Goal: Task Accomplishment & Management: Use online tool/utility

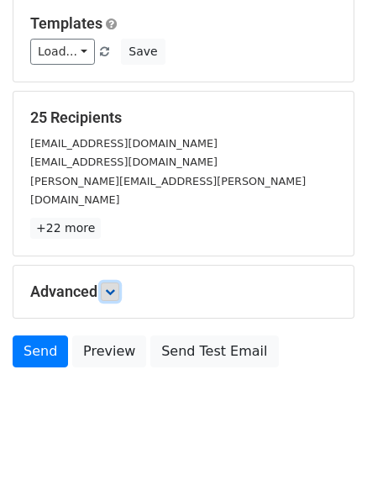
click at [109, 287] on icon at bounding box center [110, 292] width 10 height 10
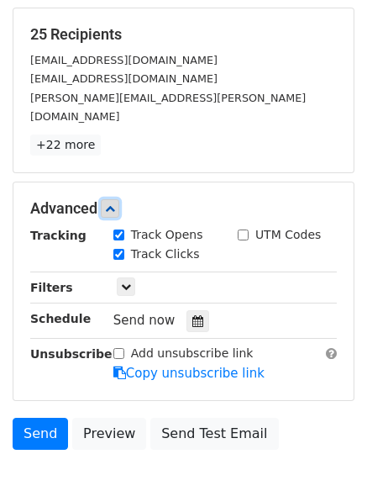
scroll to position [297, 0]
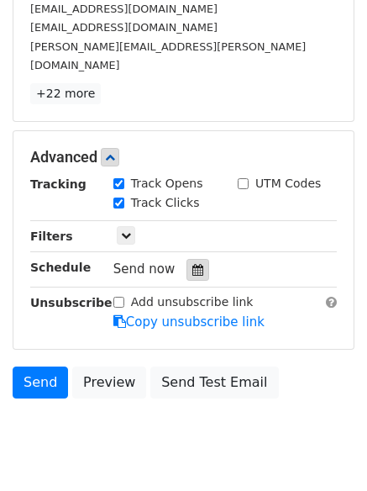
click at [197, 259] on div at bounding box center [198, 270] width 23 height 22
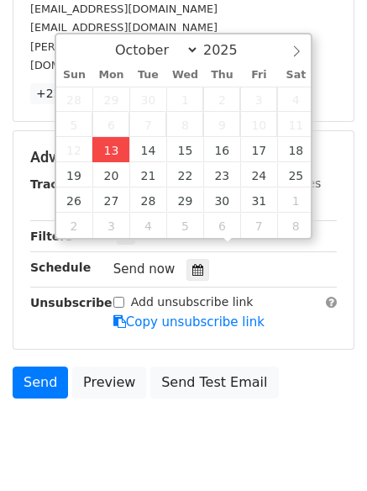
type input "2025-10-13 12:21"
type input "21"
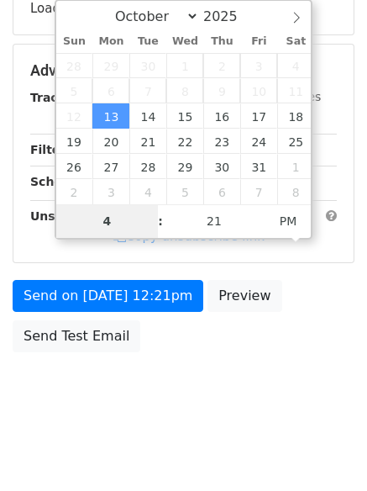
type input "4"
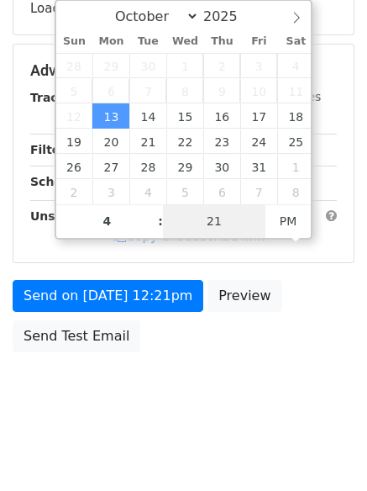
type input "2025-10-13 16:21"
type input "04"
type input "1"
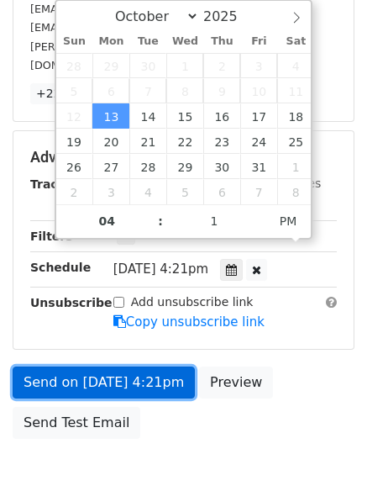
type input "2025-10-13 16:01"
click at [132, 369] on link "Send on Oct 13 at 4:21pm" at bounding box center [104, 382] width 182 height 32
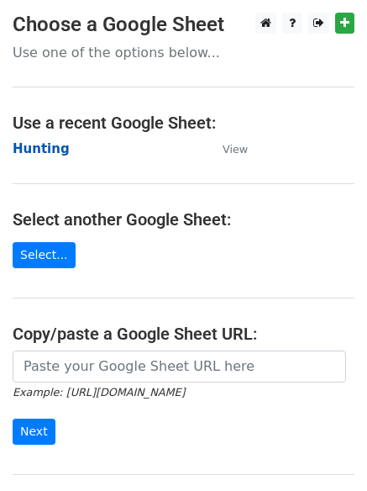
click at [34, 146] on strong "Hunting" at bounding box center [41, 148] width 57 height 15
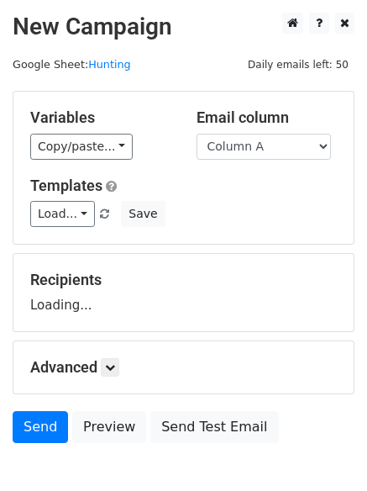
click at [290, 143] on select "Column A Column B Column C Column D Column E Column F" at bounding box center [264, 147] width 134 height 26
select select "Column B"
click at [197, 134] on select "Column A Column B Column C Column D Column E Column F" at bounding box center [264, 147] width 134 height 26
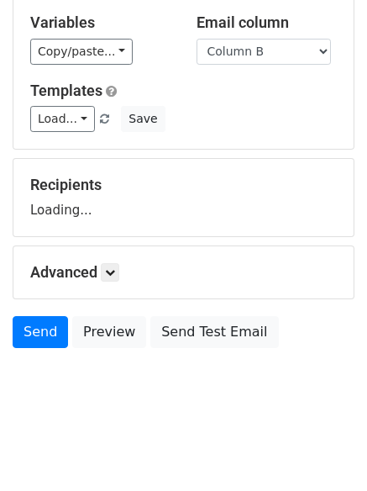
drag, startPoint x: 103, startPoint y: 265, endPoint x: 119, endPoint y: 267, distance: 17.0
click at [103, 265] on h5 "Advanced" at bounding box center [183, 272] width 307 height 18
click at [110, 269] on icon at bounding box center [110, 272] width 10 height 10
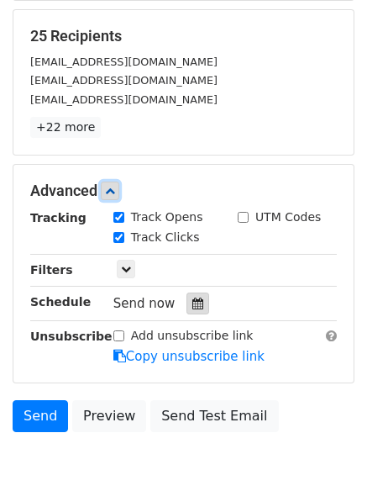
scroll to position [313, 0]
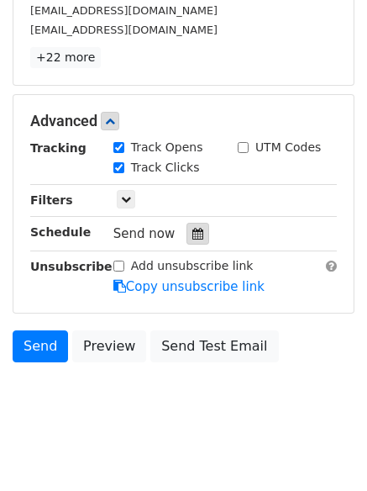
click at [192, 232] on icon at bounding box center [197, 234] width 11 height 12
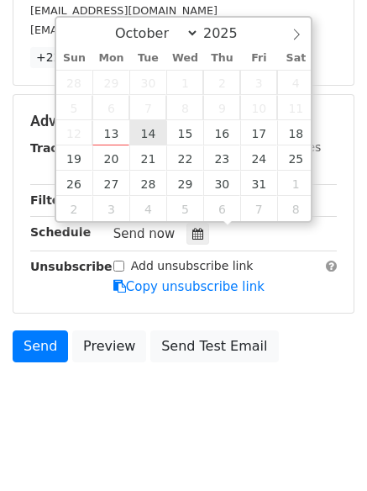
type input "2025-10-14 12:00"
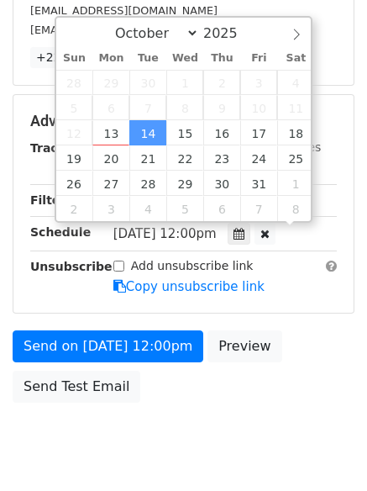
scroll to position [1, 0]
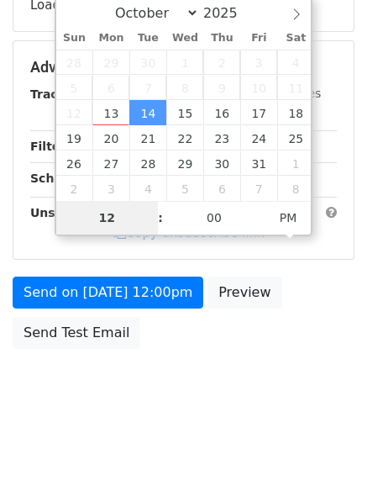
type input "5"
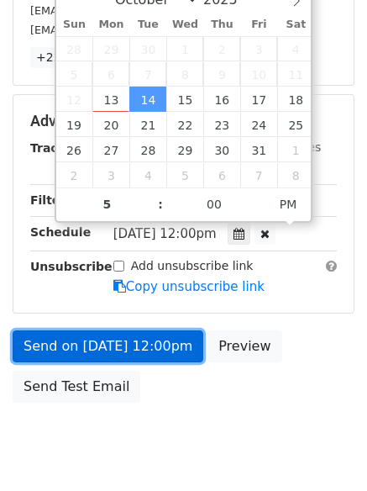
type input "2025-10-14 17:00"
click at [142, 355] on link "Send on Oct 14 at 12:00pm" at bounding box center [108, 346] width 191 height 32
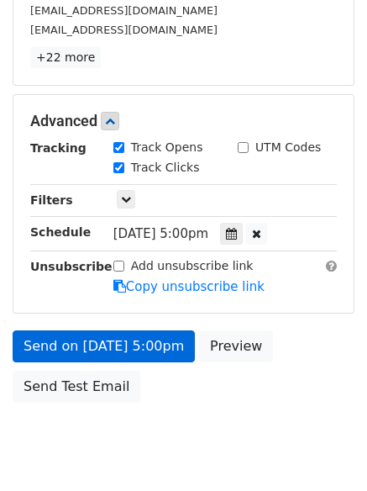
scroll to position [300, 0]
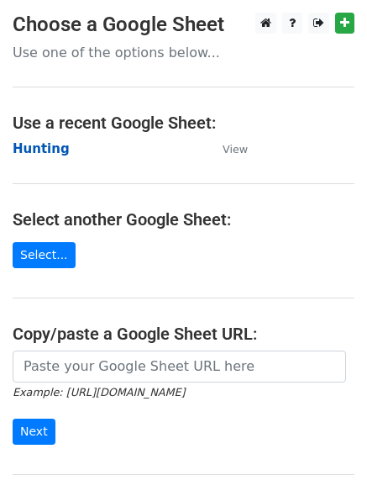
click at [29, 152] on strong "Hunting" at bounding box center [41, 148] width 57 height 15
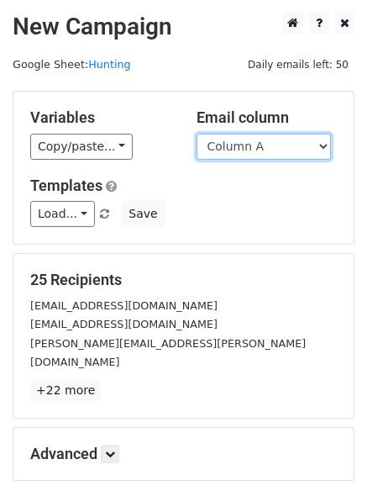
click at [257, 145] on select "Column A Column B Column C Column D Column E Column F" at bounding box center [264, 147] width 134 height 26
select select "Column C"
click at [197, 134] on select "Column A Column B Column C Column D Column E Column F" at bounding box center [264, 147] width 134 height 26
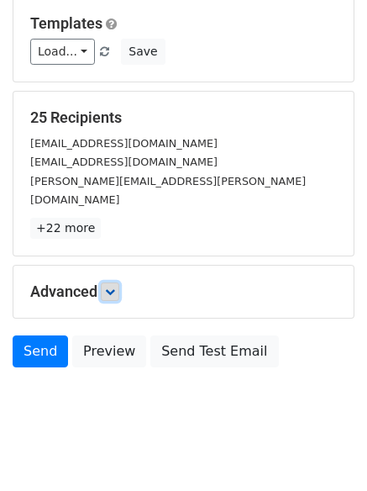
drag, startPoint x: 116, startPoint y: 281, endPoint x: 121, endPoint y: 292, distance: 12.0
click at [118, 282] on link at bounding box center [110, 291] width 18 height 18
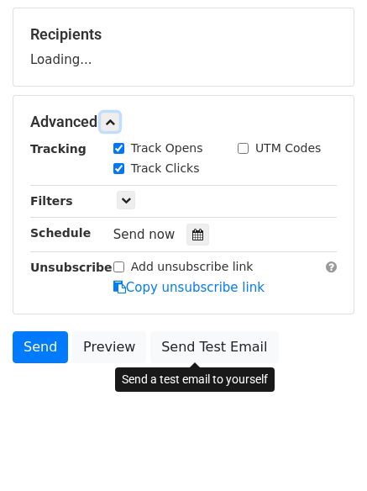
scroll to position [254, 0]
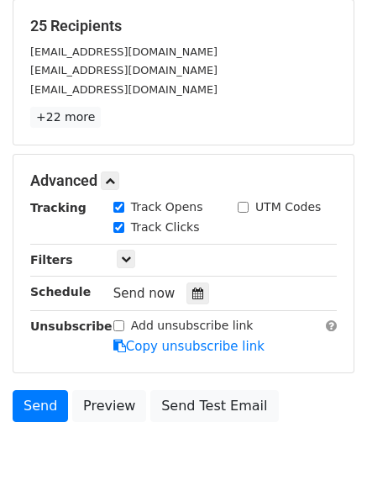
click at [191, 225] on div "Track Clicks" at bounding box center [163, 229] width 124 height 20
click at [187, 308] on div "Tracking Track Opens UTM Codes Track Clicks Filters Only include spreadsheet ro…" at bounding box center [183, 276] width 307 height 157
click at [192, 293] on icon at bounding box center [197, 293] width 11 height 12
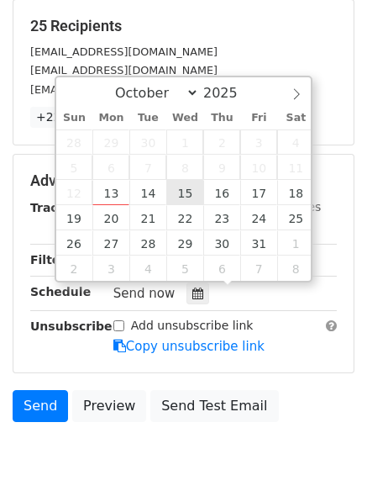
type input "2025-10-15 12:00"
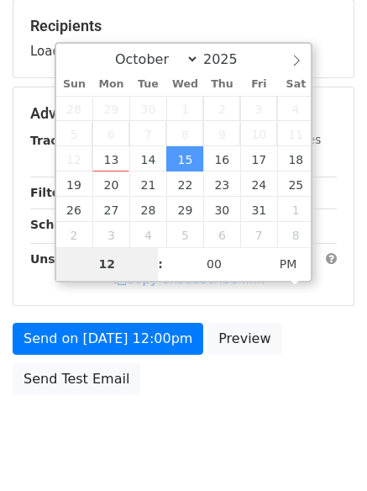
type input "6"
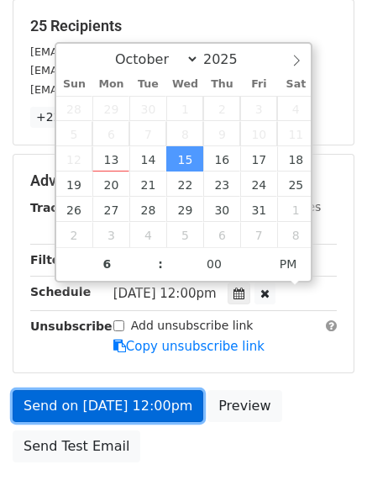
type input "2025-10-15 18:00"
click at [108, 403] on link "Send on Oct 15 at 12:00pm" at bounding box center [108, 406] width 191 height 32
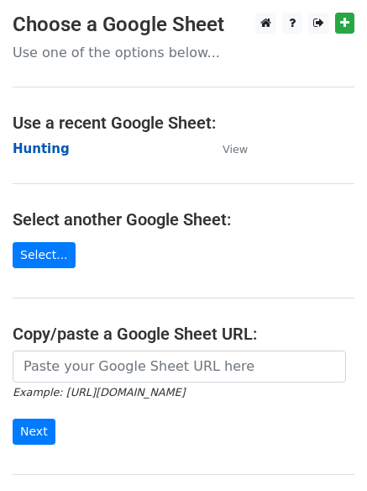
click at [39, 148] on strong "Hunting" at bounding box center [41, 148] width 57 height 15
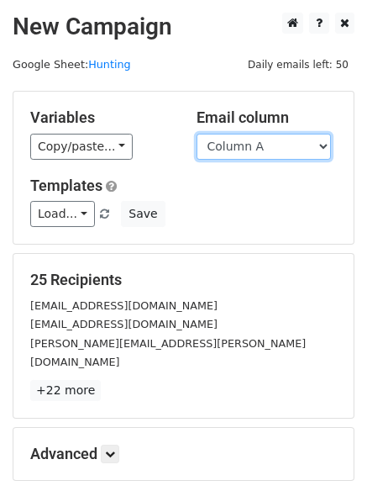
click at [234, 155] on select "Column A Column B Column C Column D Column E Column F" at bounding box center [264, 147] width 134 height 26
select select "Column D"
click at [197, 134] on select "Column A Column B Column C Column D Column E Column F" at bounding box center [264, 147] width 134 height 26
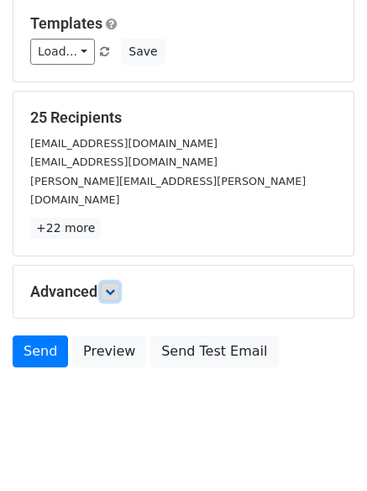
click at [118, 282] on link at bounding box center [110, 291] width 18 height 18
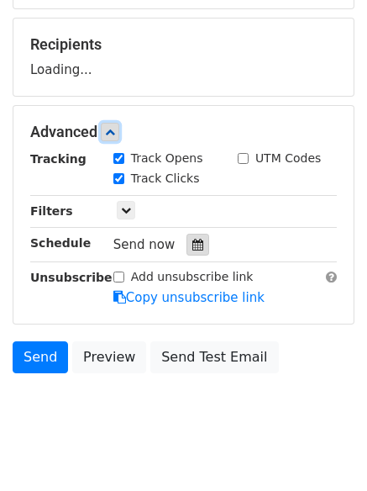
scroll to position [240, 0]
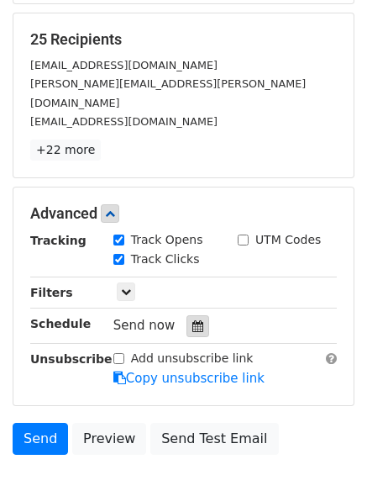
click at [192, 320] on icon at bounding box center [197, 326] width 11 height 12
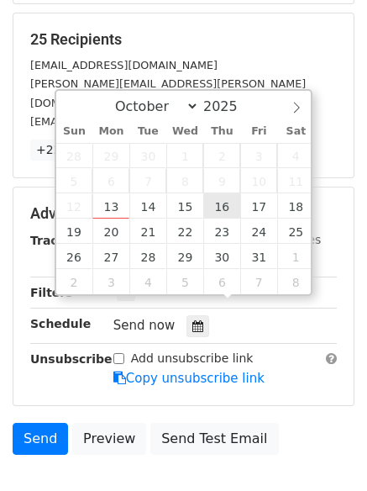
type input "[DATE] 12:00"
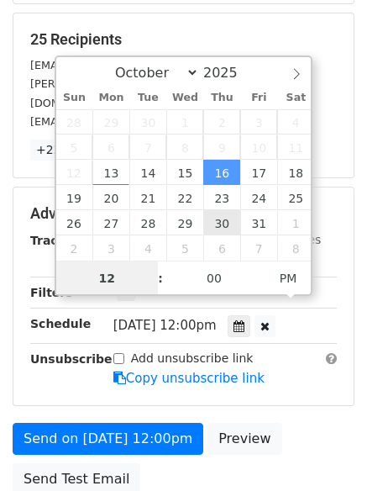
scroll to position [1, 0]
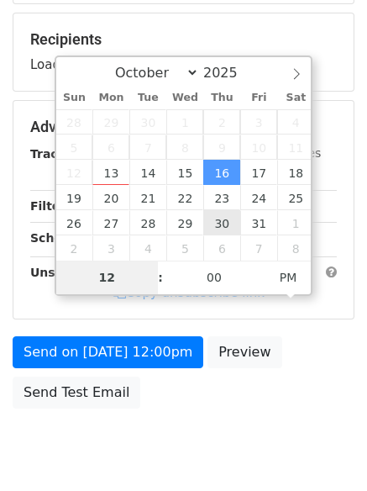
type input "7"
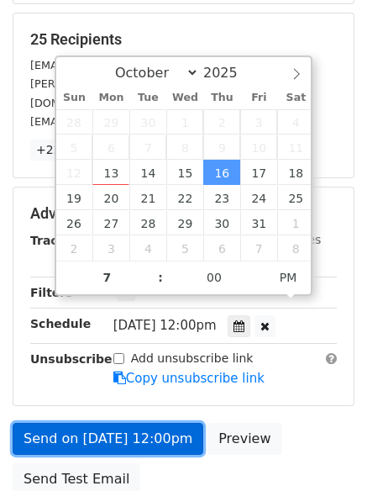
type input "[DATE] 19:00"
click at [131, 423] on link "Send on [DATE] 12:00pm" at bounding box center [108, 439] width 191 height 32
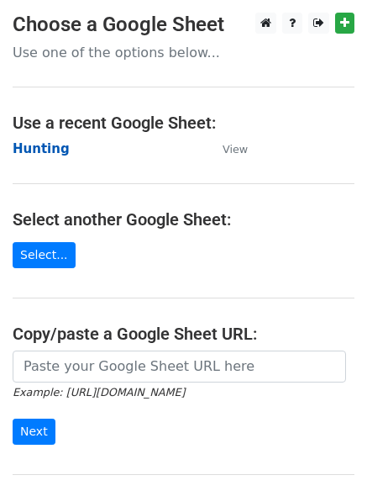
click at [36, 147] on strong "Hunting" at bounding box center [41, 148] width 57 height 15
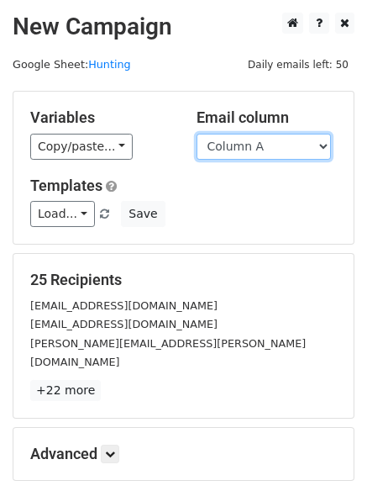
click at [244, 149] on select "Column A Column B Column C Column D Column E Column F" at bounding box center [264, 147] width 134 height 26
select select "Column E"
click at [197, 134] on select "Column A Column B Column C Column D Column E Column F" at bounding box center [264, 147] width 134 height 26
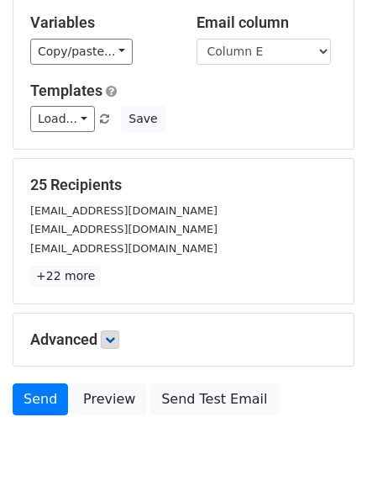
scroll to position [110, 0]
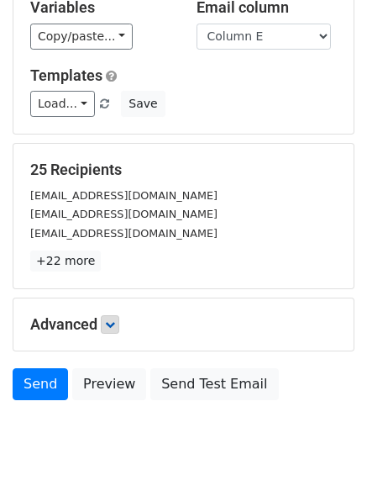
click at [118, 277] on div "25 Recipients contact@piservices.fr info@susannahshouse.org info@logi-technic.b…" at bounding box center [183, 216] width 340 height 145
click at [108, 334] on h5 "Advanced" at bounding box center [183, 324] width 307 height 18
click at [112, 325] on icon at bounding box center [110, 324] width 10 height 10
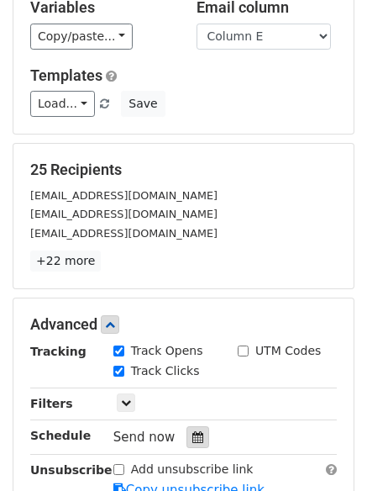
click at [188, 430] on div at bounding box center [198, 437] width 23 height 22
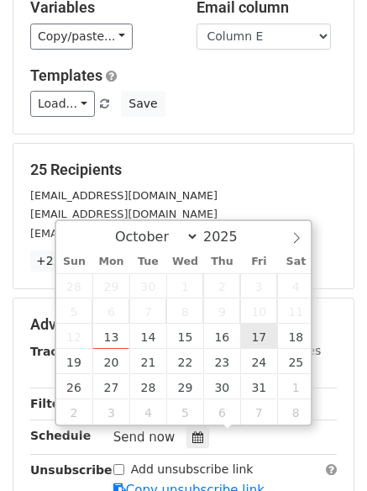
type input "2025-10-17 12:00"
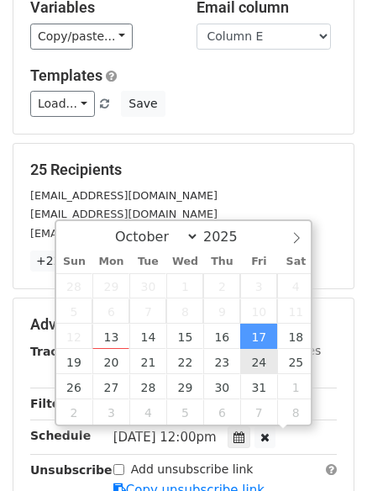
scroll to position [1, 0]
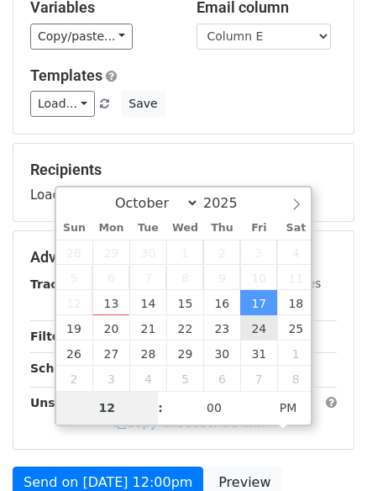
type input "8"
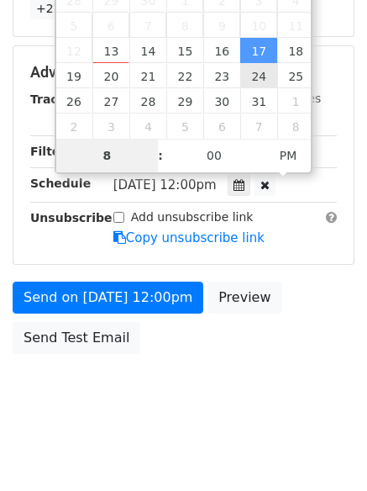
scroll to position [367, 0]
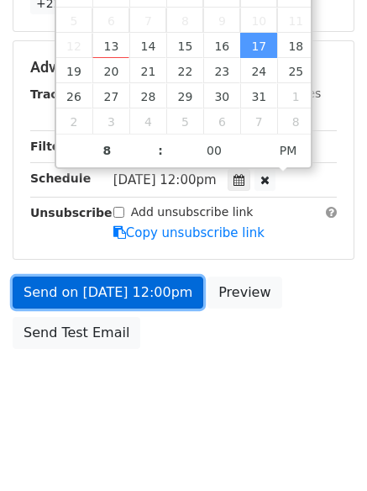
type input "2025-10-17 20:00"
click at [101, 295] on link "Send on Oct 17 at 12:00pm" at bounding box center [108, 292] width 191 height 32
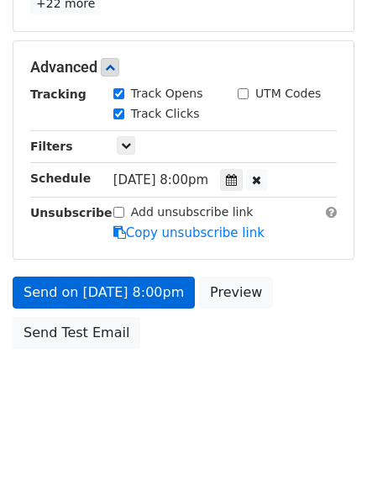
scroll to position [300, 0]
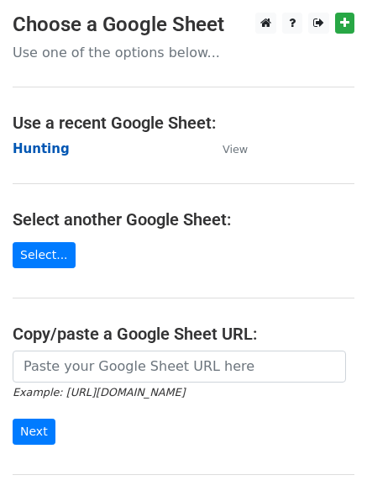
click at [44, 152] on strong "Hunting" at bounding box center [41, 148] width 57 height 15
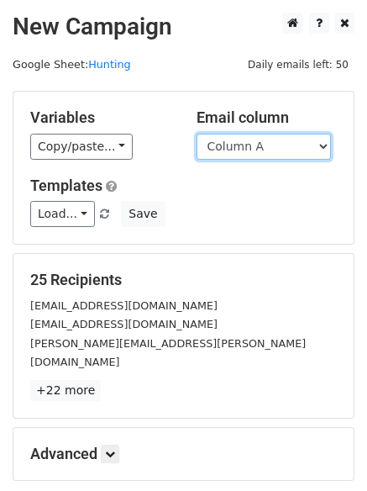
click at [292, 155] on select "Column A Column B Column C Column D Column E Column F" at bounding box center [264, 147] width 134 height 26
select select "Column F"
click at [197, 134] on select "Column A Column B Column C Column D Column E Column F" at bounding box center [264, 147] width 134 height 26
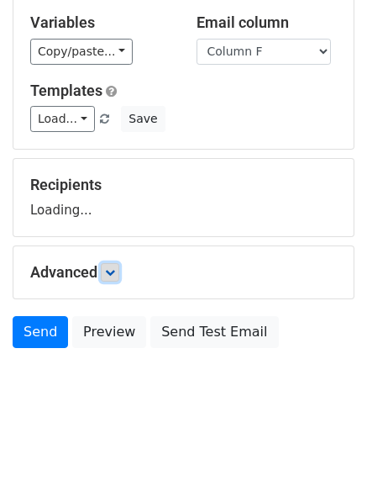
click at [115, 267] on icon at bounding box center [110, 272] width 10 height 10
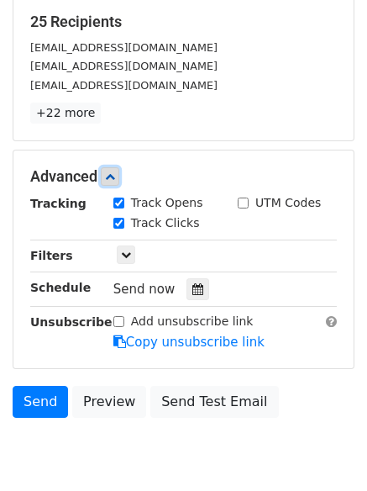
scroll to position [260, 0]
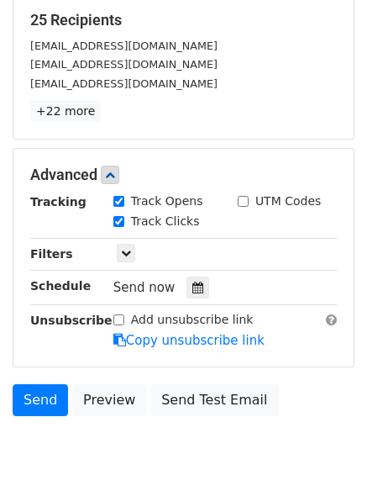
click at [190, 299] on div "Tracking Track Opens UTM Codes Track Clicks Filters Only include spreadsheet ro…" at bounding box center [183, 270] width 307 height 157
click at [190, 294] on div at bounding box center [198, 287] width 23 height 22
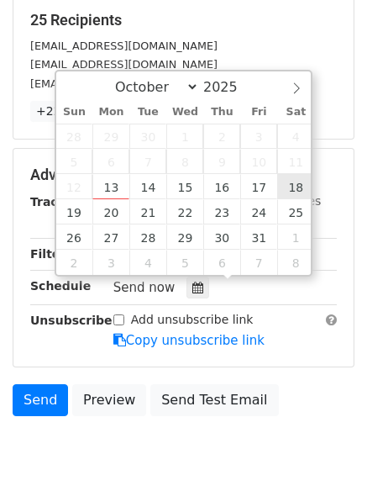
type input "2025-10-18 12:00"
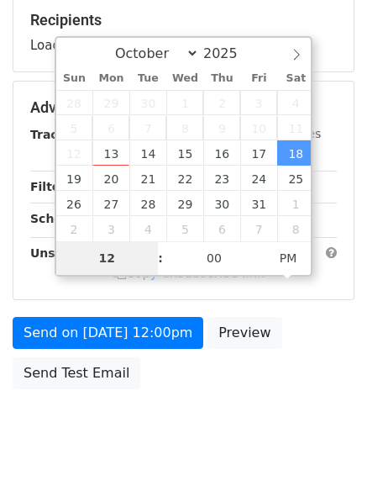
type input "9"
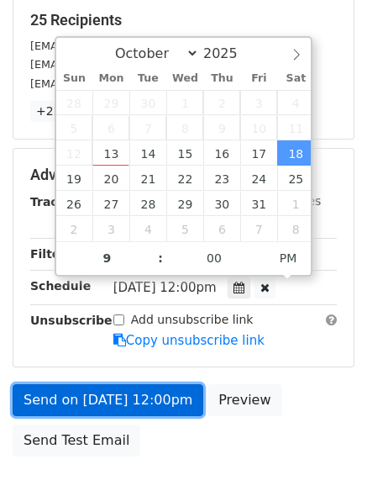
type input "2025-10-18 21:00"
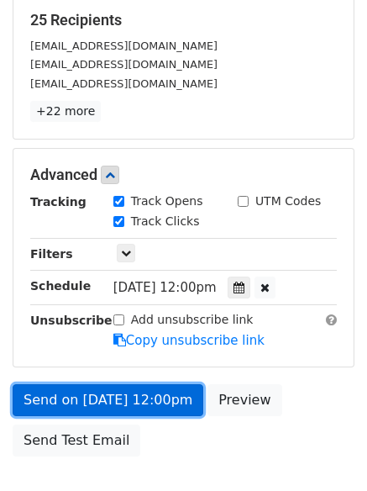
click at [145, 398] on link "Send on Oct 18 at 12:00pm" at bounding box center [108, 400] width 191 height 32
